Goal: Complete application form

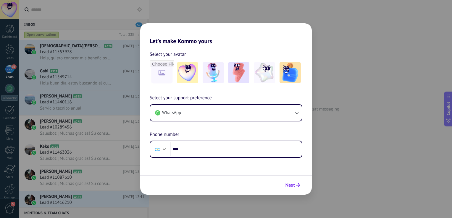
click at [298, 186] on use "submit" at bounding box center [298, 186] width 4 height 4
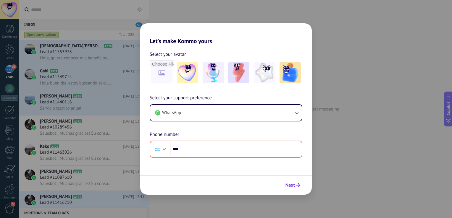
click at [298, 186] on icon "submit" at bounding box center [298, 186] width 4 height 4
click at [349, 113] on div "Let's make Kommo yours Select your avatar Select your support preference WhatsA…" at bounding box center [226, 109] width 452 height 218
click at [361, 102] on div "Let's make Kommo yours Select your avatar Select your support preference WhatsA…" at bounding box center [226, 109] width 452 height 218
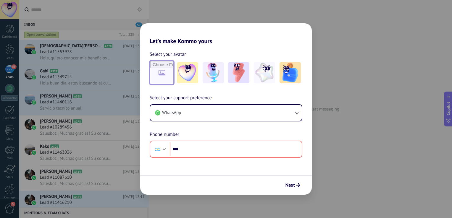
click at [159, 76] on input "file" at bounding box center [161, 72] width 23 height 23
click at [323, 52] on div "Let's make Kommo yours Select your avatar Select your support preference WhatsA…" at bounding box center [226, 109] width 452 height 218
click at [334, 51] on div "Let's make Kommo yours Select your avatar Select your support preference WhatsA…" at bounding box center [226, 109] width 452 height 218
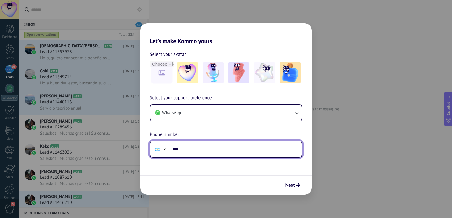
click at [243, 155] on input "***" at bounding box center [236, 150] width 132 height 14
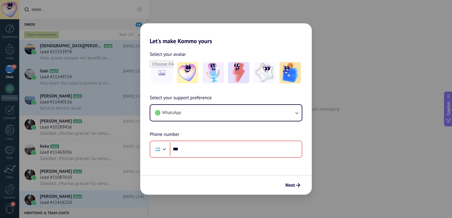
click at [330, 164] on div "Let's make Kommo yours Select your avatar Select your support preference WhatsA…" at bounding box center [226, 109] width 452 height 218
drag, startPoint x: 32, startPoint y: 29, endPoint x: 38, endPoint y: 36, distance: 9.7
click at [32, 29] on div "Let's make Kommo yours Select your avatar Select your support preference WhatsA…" at bounding box center [226, 109] width 452 height 218
drag, startPoint x: 39, startPoint y: 37, endPoint x: 50, endPoint y: 49, distance: 15.9
click at [39, 38] on div "Let's make Kommo yours Select your avatar Select your support preference WhatsA…" at bounding box center [226, 109] width 452 height 218
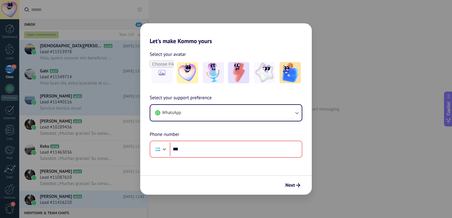
click at [51, 51] on div "Let's make Kommo yours Select your avatar Select your support preference WhatsA…" at bounding box center [226, 109] width 452 height 218
click at [193, 73] on img at bounding box center [187, 72] width 21 height 21
click at [287, 73] on img at bounding box center [290, 72] width 21 height 21
click at [104, 74] on div "Let's make Kommo yours Select your avatar Reset Select your support preference …" at bounding box center [226, 109] width 452 height 218
